Goal: Task Accomplishment & Management: Manage account settings

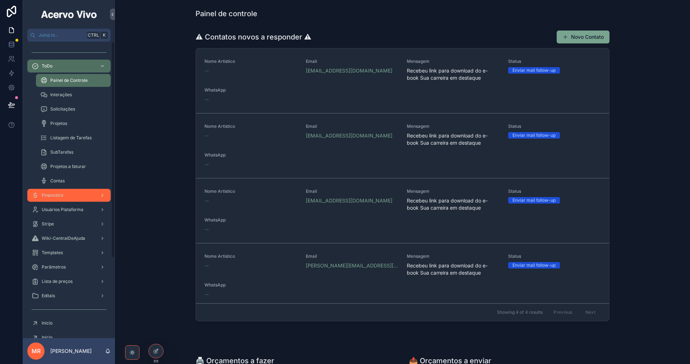
drag, startPoint x: 75, startPoint y: 189, endPoint x: 70, endPoint y: 196, distance: 8.5
click at [70, 196] on div "Financeiro" at bounding box center [69, 196] width 75 height 12
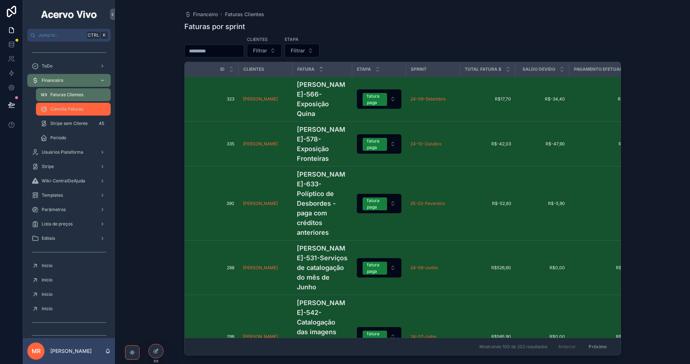
click at [78, 113] on div "Concilia Faturas" at bounding box center [73, 110] width 66 height 12
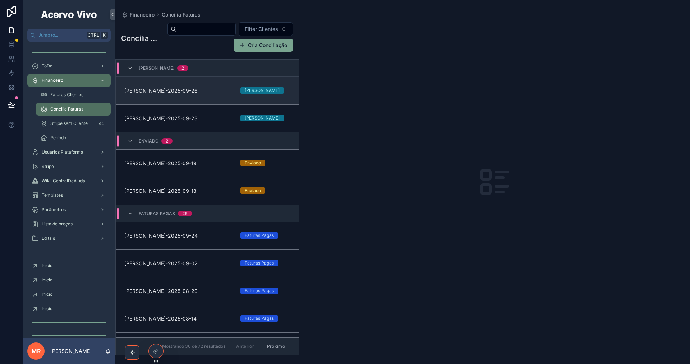
click at [208, 91] on span "[PERSON_NAME]-2025-09-26" at bounding box center [177, 90] width 107 height 7
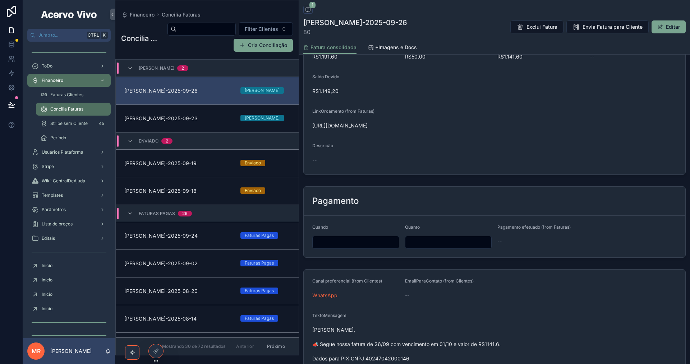
scroll to position [216, 0]
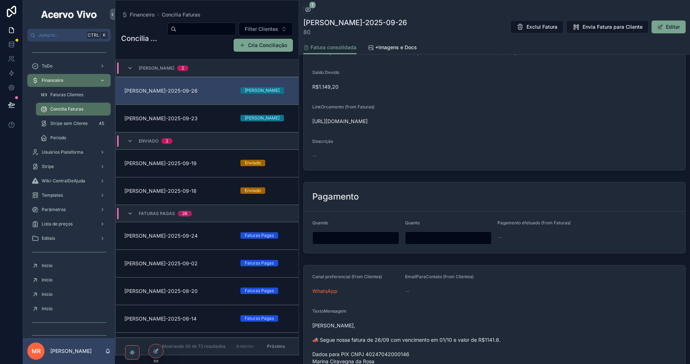
click at [383, 241] on input "scrollable content" at bounding box center [356, 238] width 86 height 10
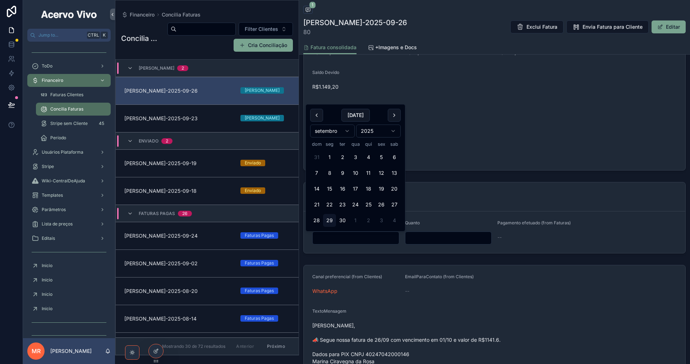
click at [457, 192] on div "Pagamento" at bounding box center [494, 197] width 364 height 12
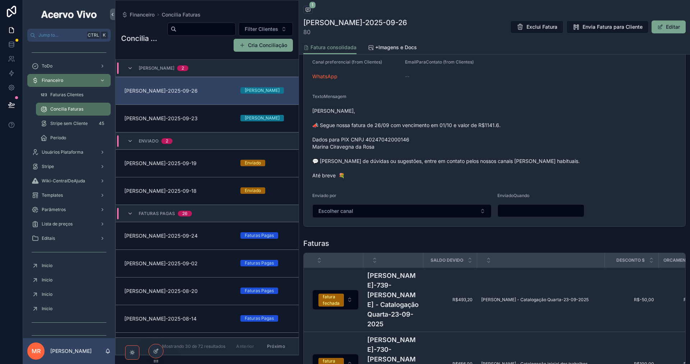
scroll to position [431, 0]
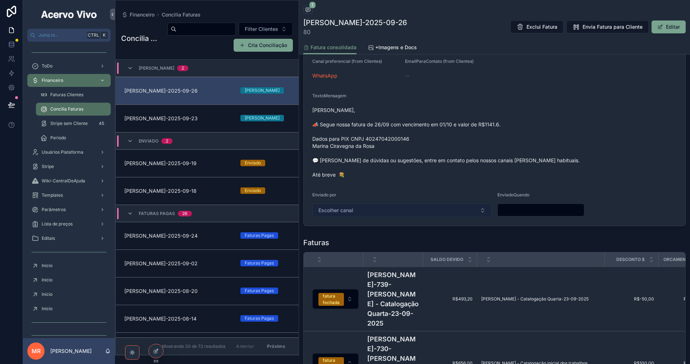
click at [408, 215] on button "Escolher canal" at bounding box center [401, 211] width 179 height 14
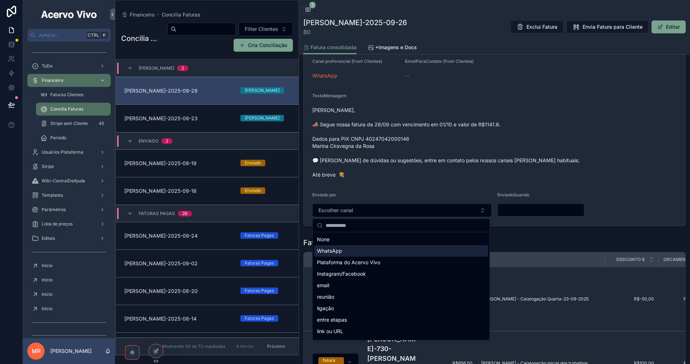
click at [399, 252] on div "WhatsApp" at bounding box center [401, 252] width 174 height 12
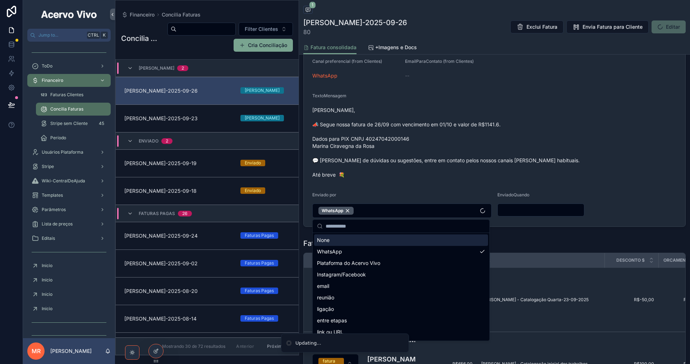
click at [513, 213] on input "scrollable content" at bounding box center [541, 210] width 86 height 10
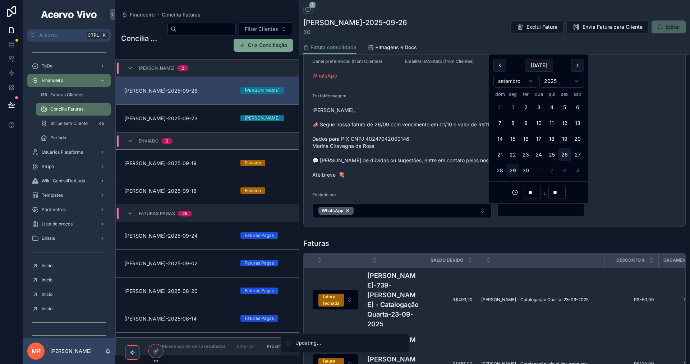
click at [570, 155] on button "26" at bounding box center [564, 154] width 13 height 13
type input "**********"
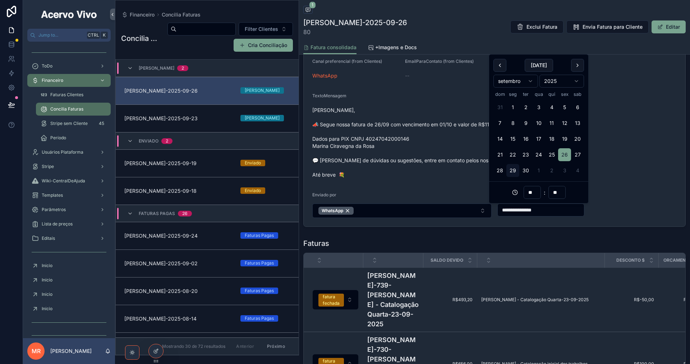
click at [447, 103] on div "TextoMensagem [PERSON_NAME], 📣 Segue nossa fatura de 26/09 com vencimento em 01…" at bounding box center [494, 137] width 364 height 88
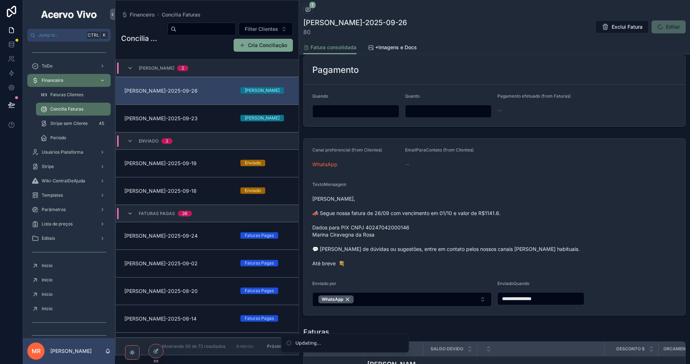
scroll to position [252, 0]
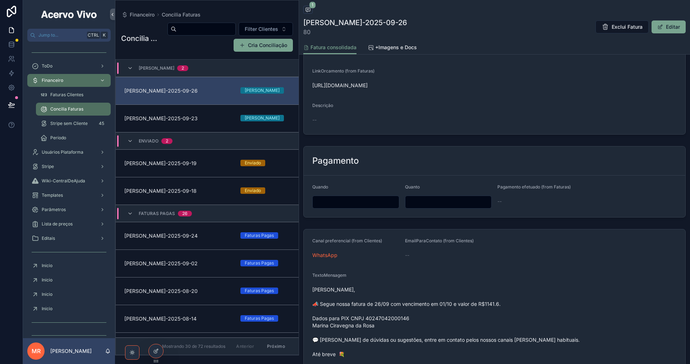
click at [338, 203] on input "scrollable content" at bounding box center [356, 202] width 86 height 10
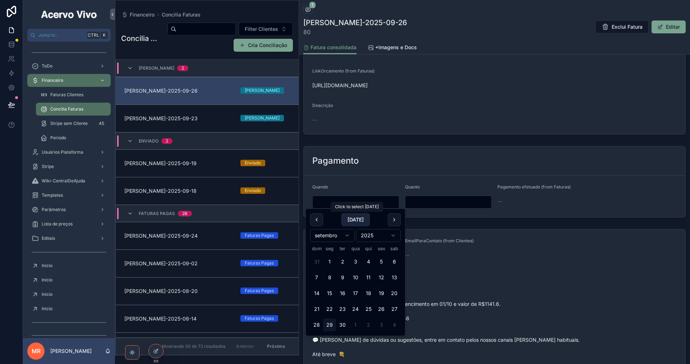
click at [352, 222] on button "[DATE]" at bounding box center [355, 220] width 28 height 13
type input "**********"
click at [423, 203] on input "scrollable content" at bounding box center [448, 202] width 86 height 10
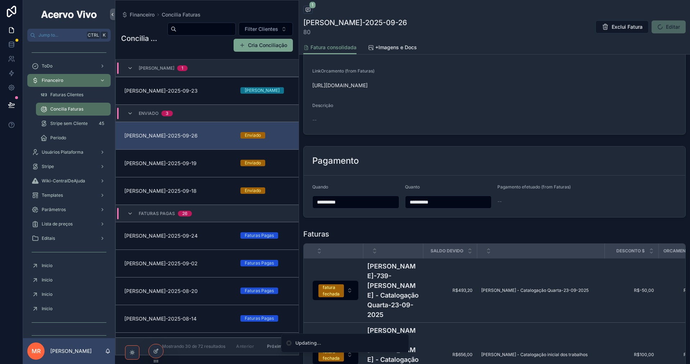
type input "**********"
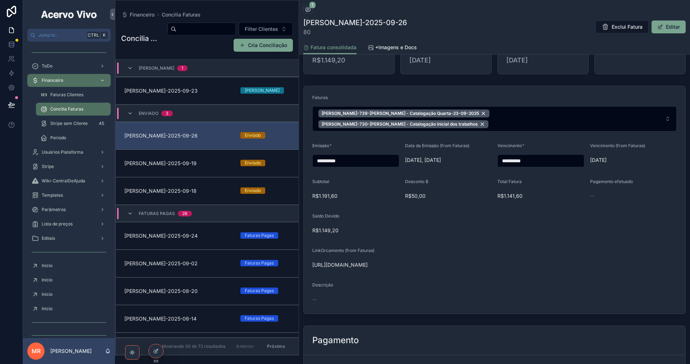
scroll to position [0, 0]
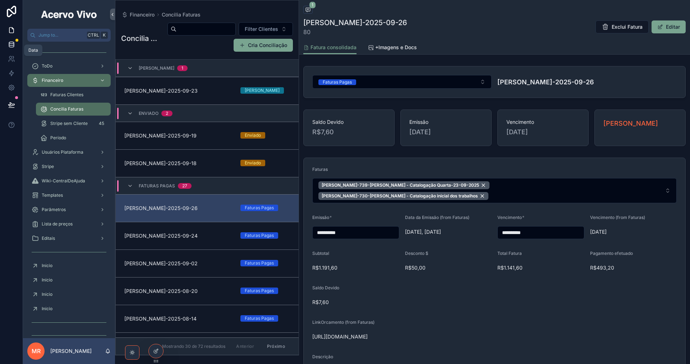
click at [10, 47] on icon at bounding box center [11, 44] width 7 height 7
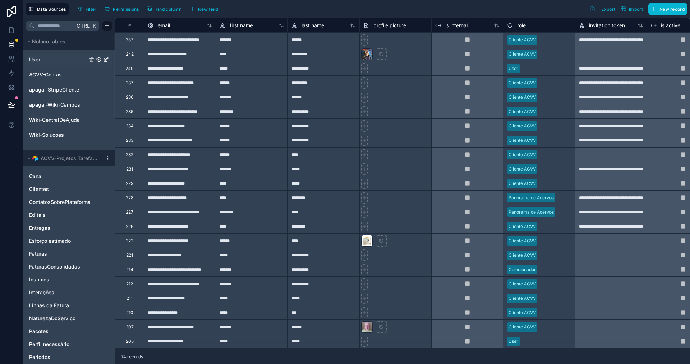
click at [62, 58] on link "User" at bounding box center [58, 59] width 58 height 7
click at [313, 38] on div "******" at bounding box center [324, 39] width 72 height 14
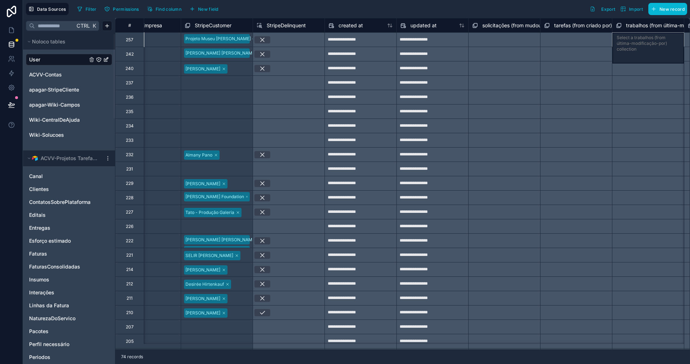
scroll to position [0, 1329]
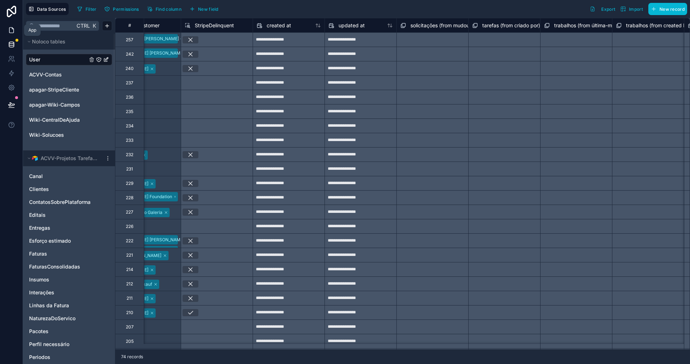
click at [10, 31] on icon at bounding box center [11, 30] width 7 height 7
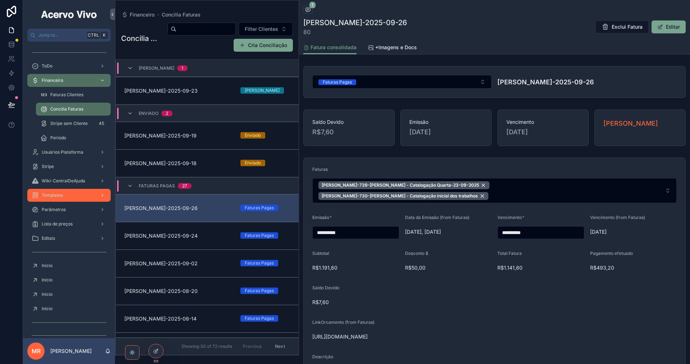
scroll to position [135, 0]
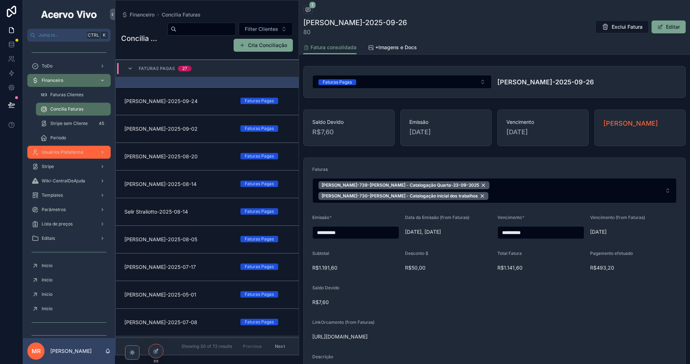
click at [63, 152] on span "Usuários Plataforma" at bounding box center [63, 153] width 42 height 6
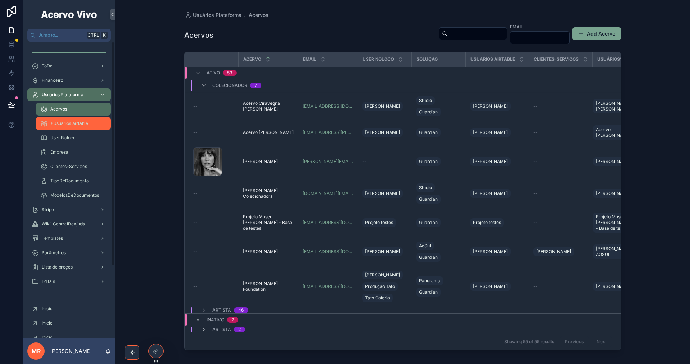
click at [60, 126] on span "*Usuários Airtable" at bounding box center [69, 124] width 38 height 6
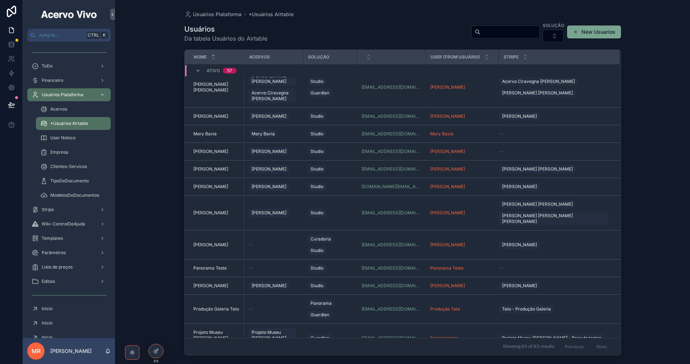
scroll to position [657, 0]
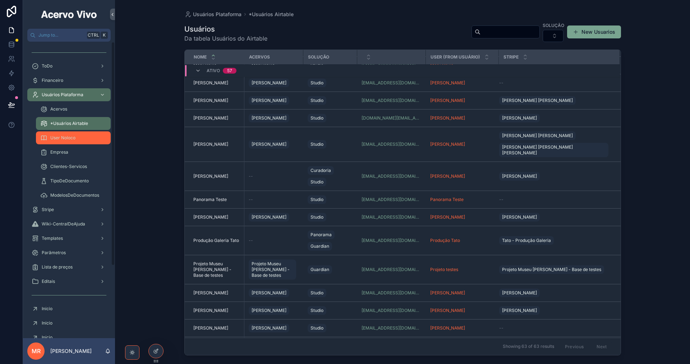
click at [69, 141] on span "User Noloco" at bounding box center [62, 138] width 25 height 6
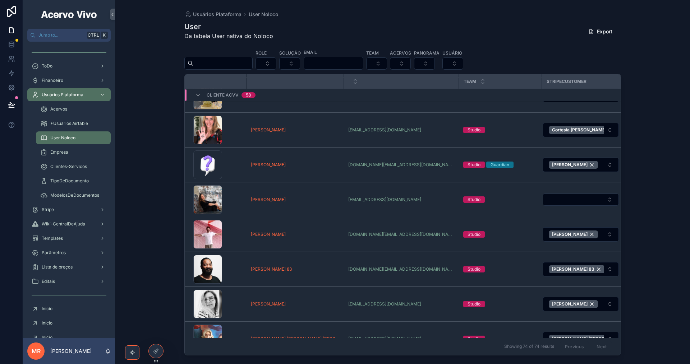
scroll to position [732, 0]
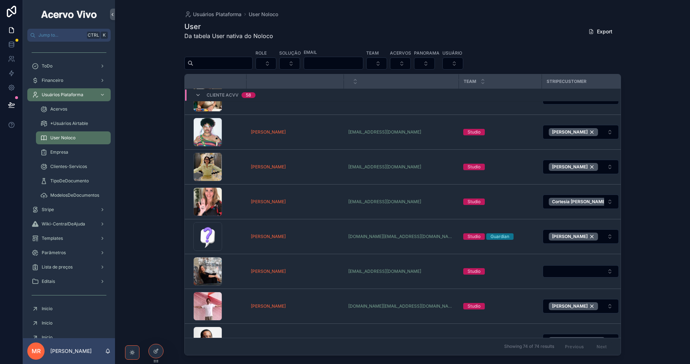
click at [347, 60] on input "scrollable content" at bounding box center [333, 63] width 59 height 10
type input "****"
